Goal: Use online tool/utility: Utilize a website feature to perform a specific function

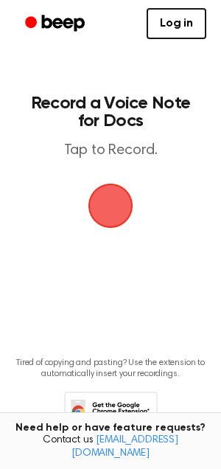
click at [113, 198] on span "button" at bounding box center [110, 205] width 41 height 41
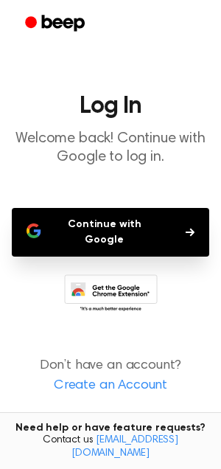
click at [108, 221] on button "Continue with Google" at bounding box center [111, 232] width 198 height 49
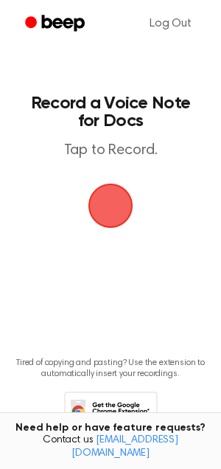
click at [110, 208] on span "button" at bounding box center [110, 205] width 41 height 41
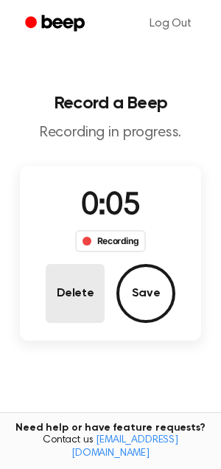
click at [76, 296] on button "Delete" at bounding box center [75, 293] width 59 height 59
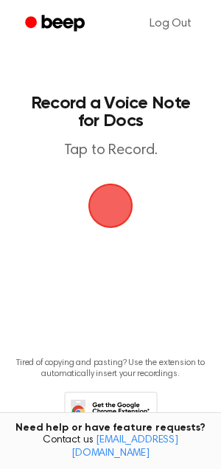
click at [105, 201] on span "button" at bounding box center [110, 205] width 41 height 41
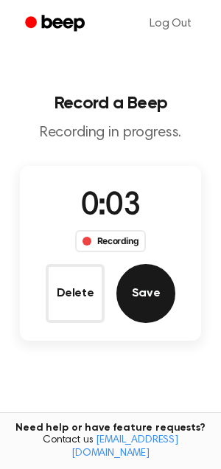
click at [150, 280] on button "Save" at bounding box center [146, 293] width 59 height 59
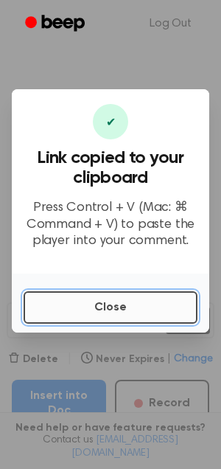
click at [139, 313] on button "Close" at bounding box center [111, 307] width 174 height 32
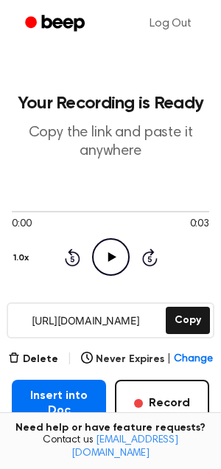
click at [107, 265] on icon "Play Audio" at bounding box center [111, 257] width 38 height 38
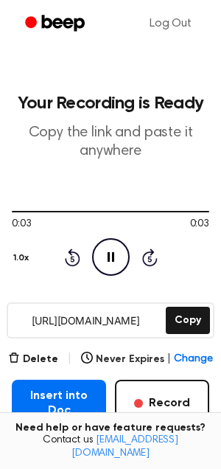
click at [73, 257] on icon at bounding box center [72, 259] width 4 height 6
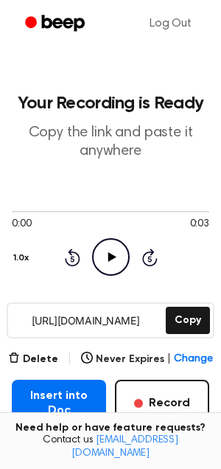
click at [103, 257] on icon "Play Audio" at bounding box center [111, 257] width 38 height 38
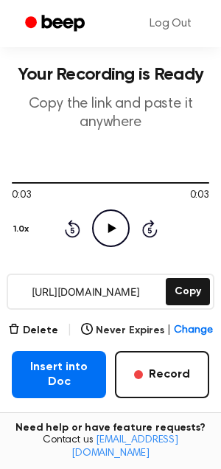
scroll to position [30, 0]
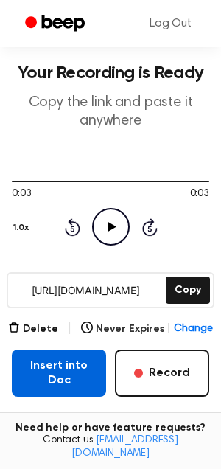
click at [75, 382] on button "Insert into Doc" at bounding box center [59, 373] width 94 height 47
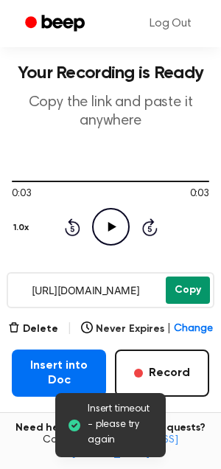
click at [178, 282] on button "Copy" at bounding box center [188, 290] width 44 height 27
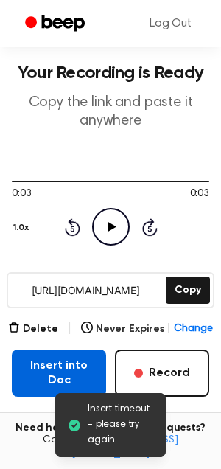
click at [52, 370] on button "Insert into Doc" at bounding box center [59, 373] width 94 height 47
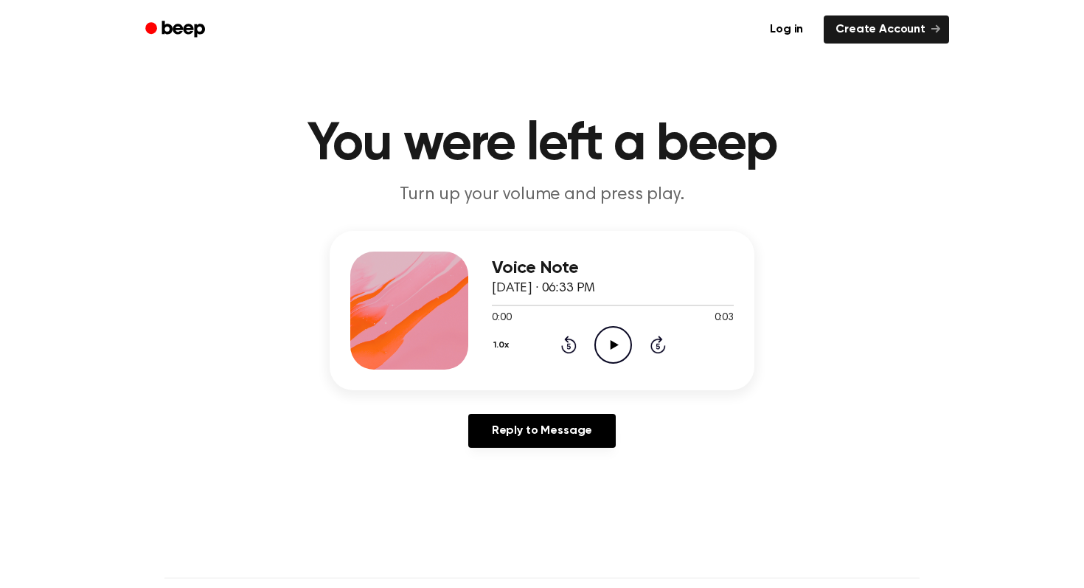
click at [614, 344] on icon at bounding box center [614, 345] width 8 height 10
